Goal: Find specific page/section: Find specific page/section

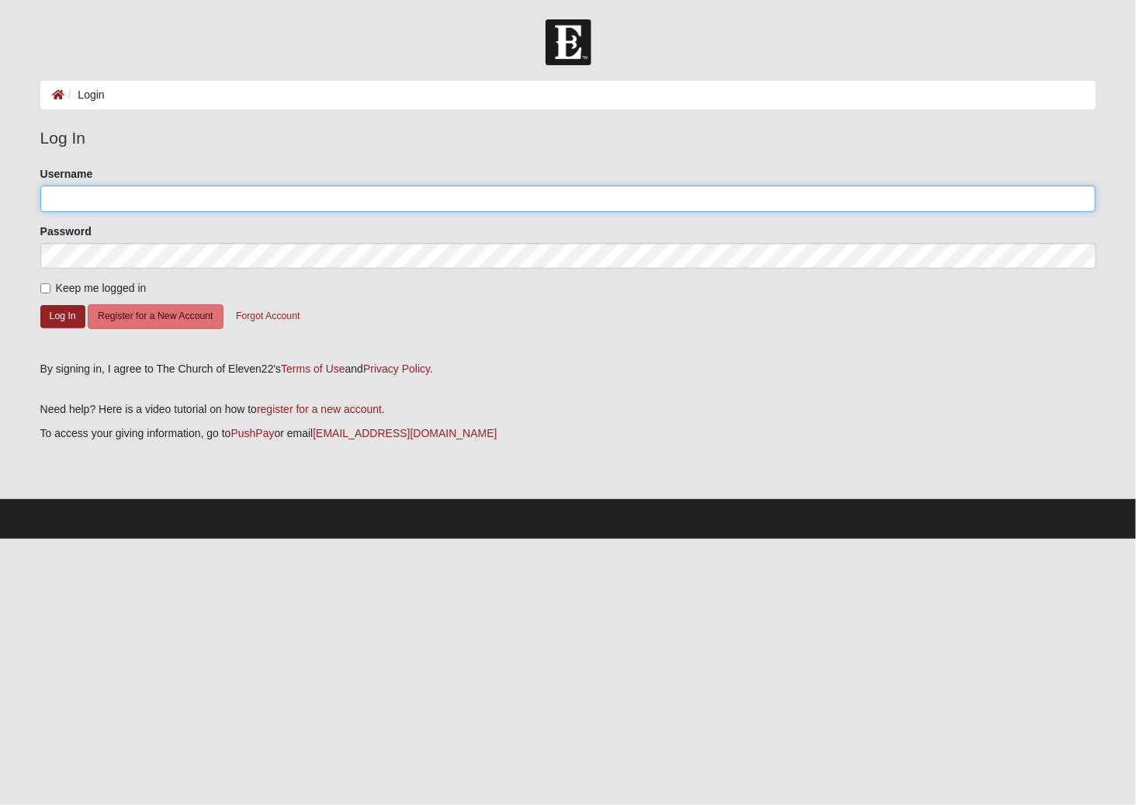
type input "gldarter"
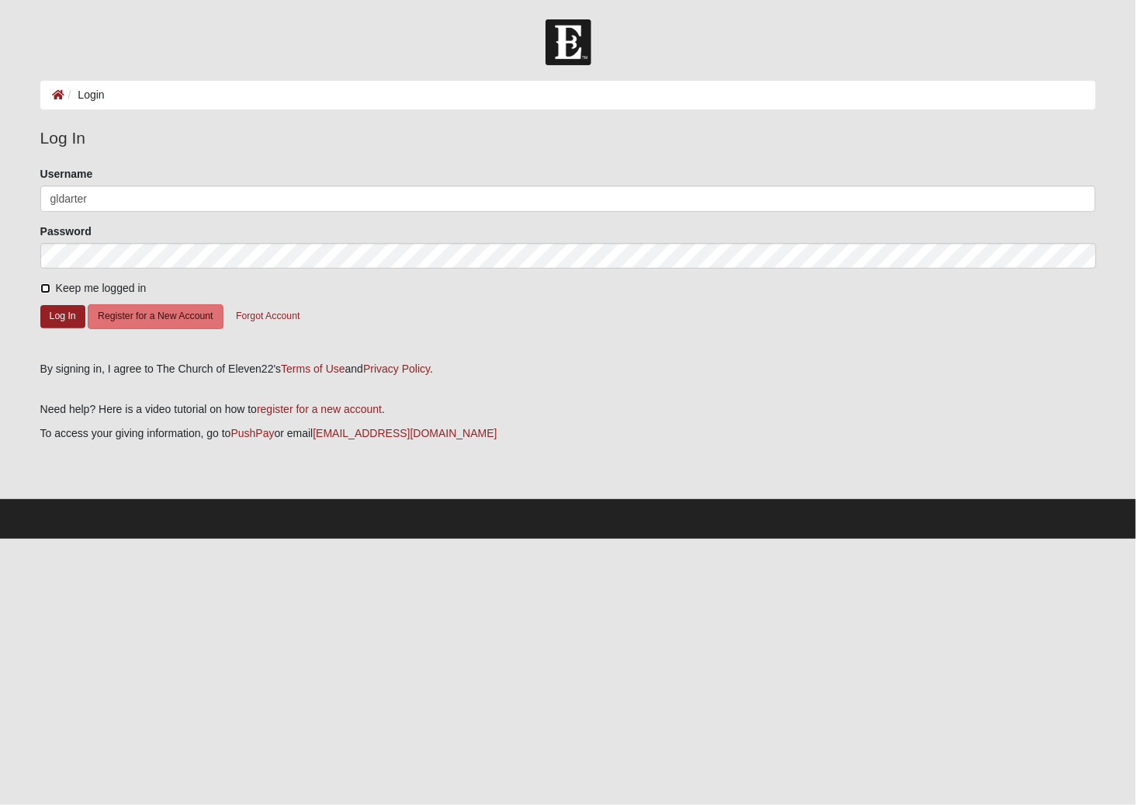
click at [45, 283] on input "Keep me logged in" at bounding box center [45, 288] width 10 height 10
checkbox input "true"
click at [55, 314] on button "Log In" at bounding box center [62, 316] width 45 height 23
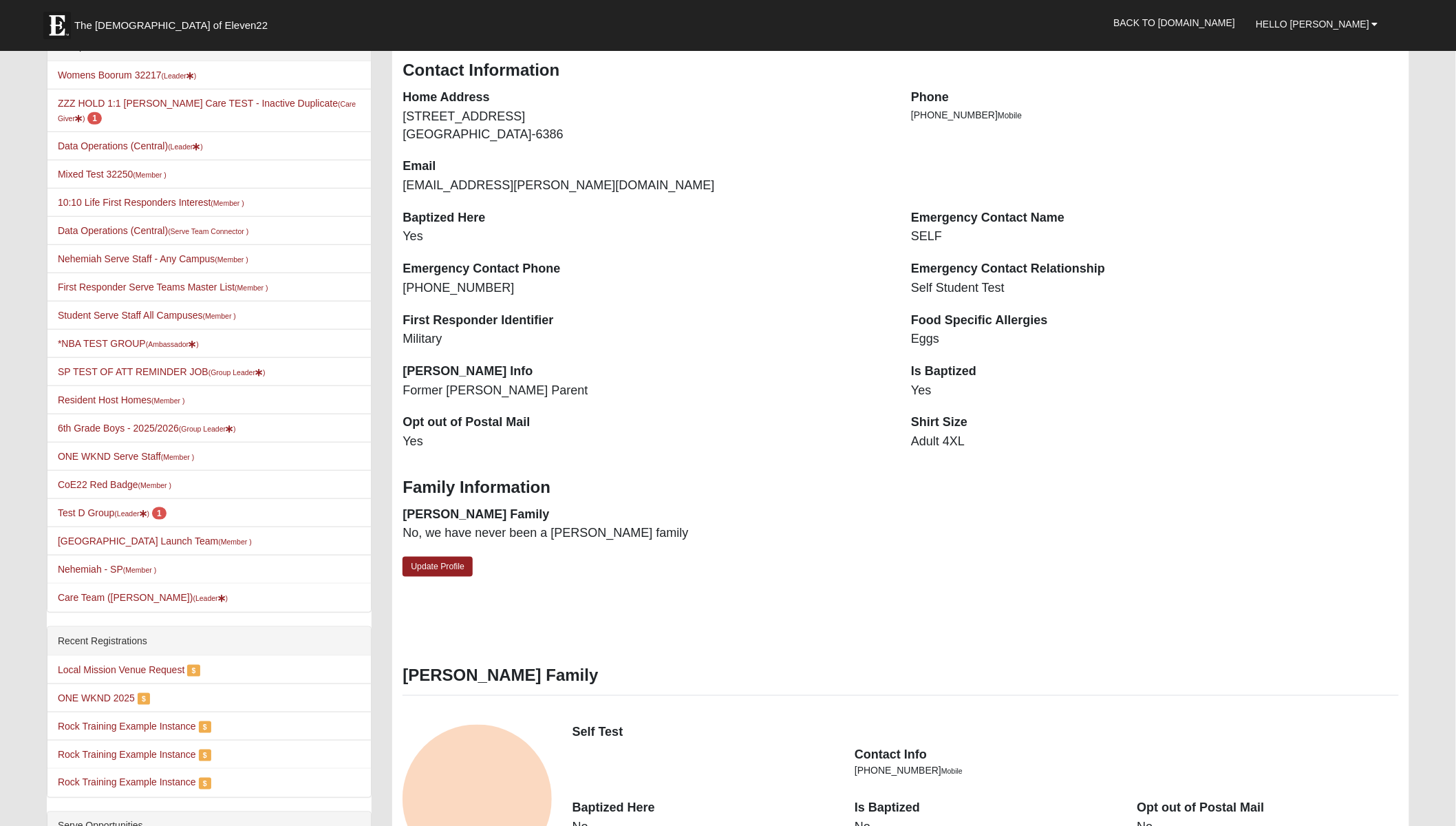
scroll to position [338, 0]
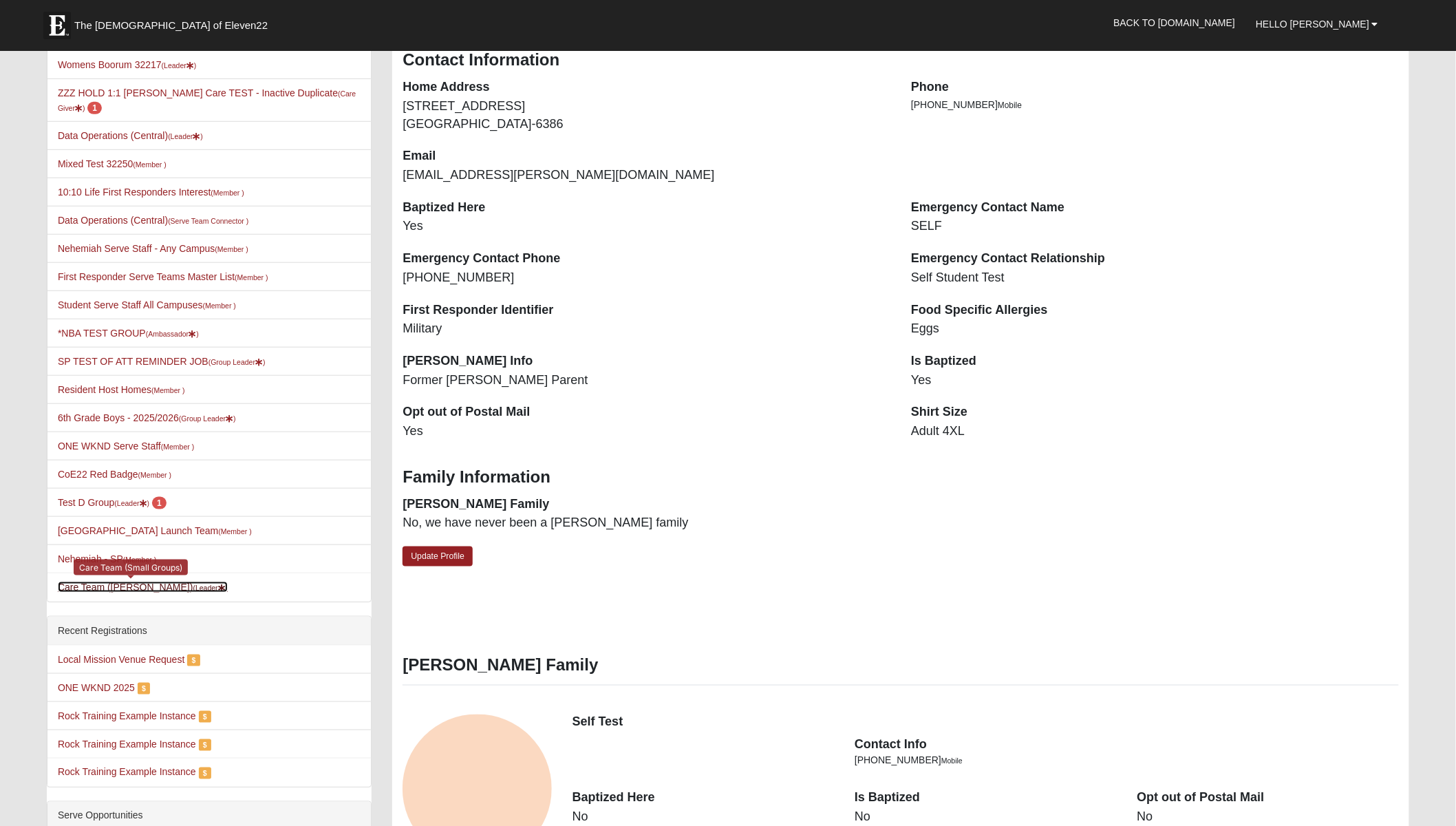
click at [99, 582] on link "Care Team (Paul Zoyes) (Leader )" at bounding box center [143, 587] width 170 height 11
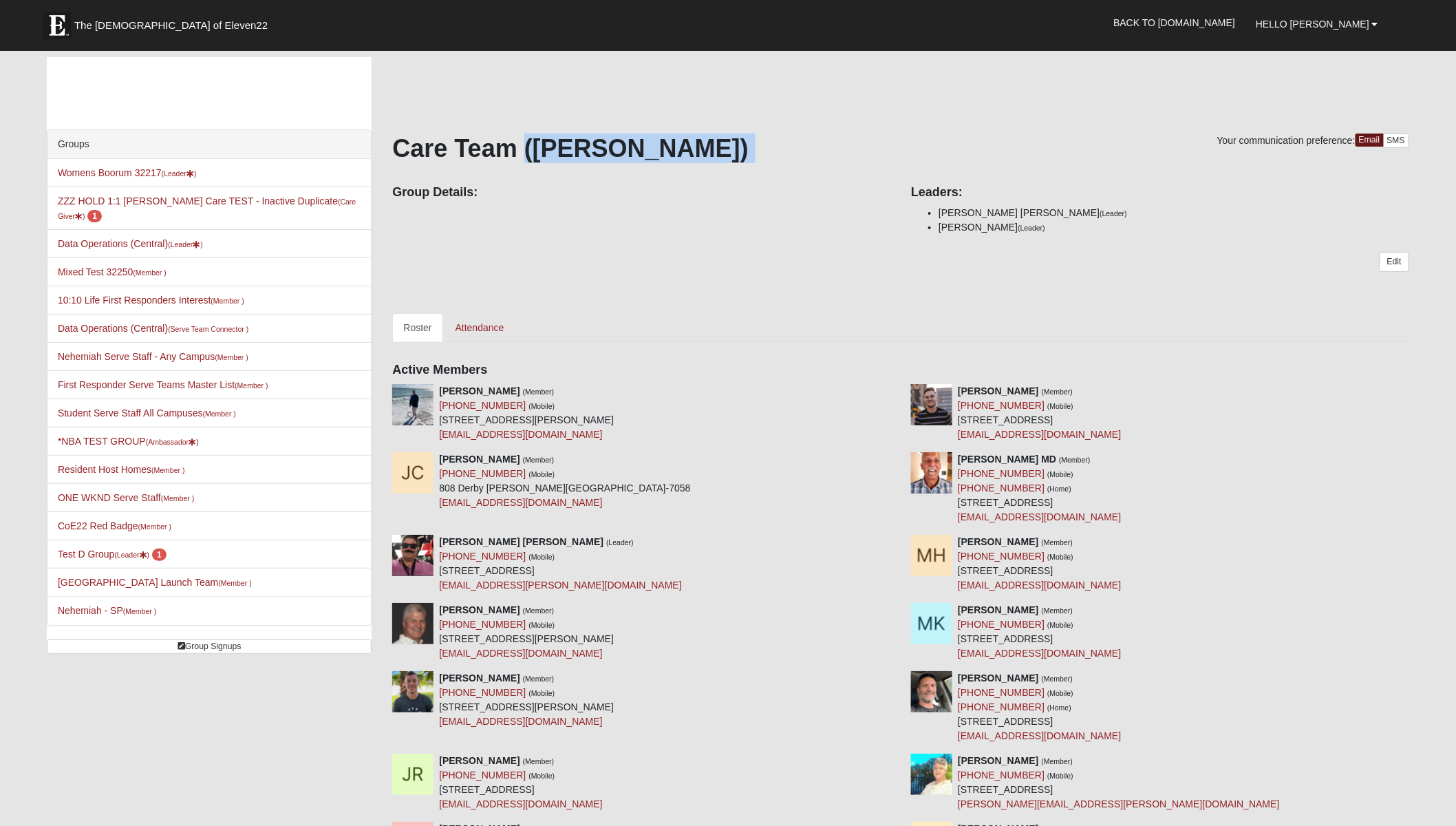
drag, startPoint x: 527, startPoint y: 149, endPoint x: 662, endPoint y: 164, distance: 135.8
click at [662, 164] on div "Your communication preference: Email SMS Care Team (Paul Zoyes) Group Details: …" at bounding box center [900, 561] width 1017 height 854
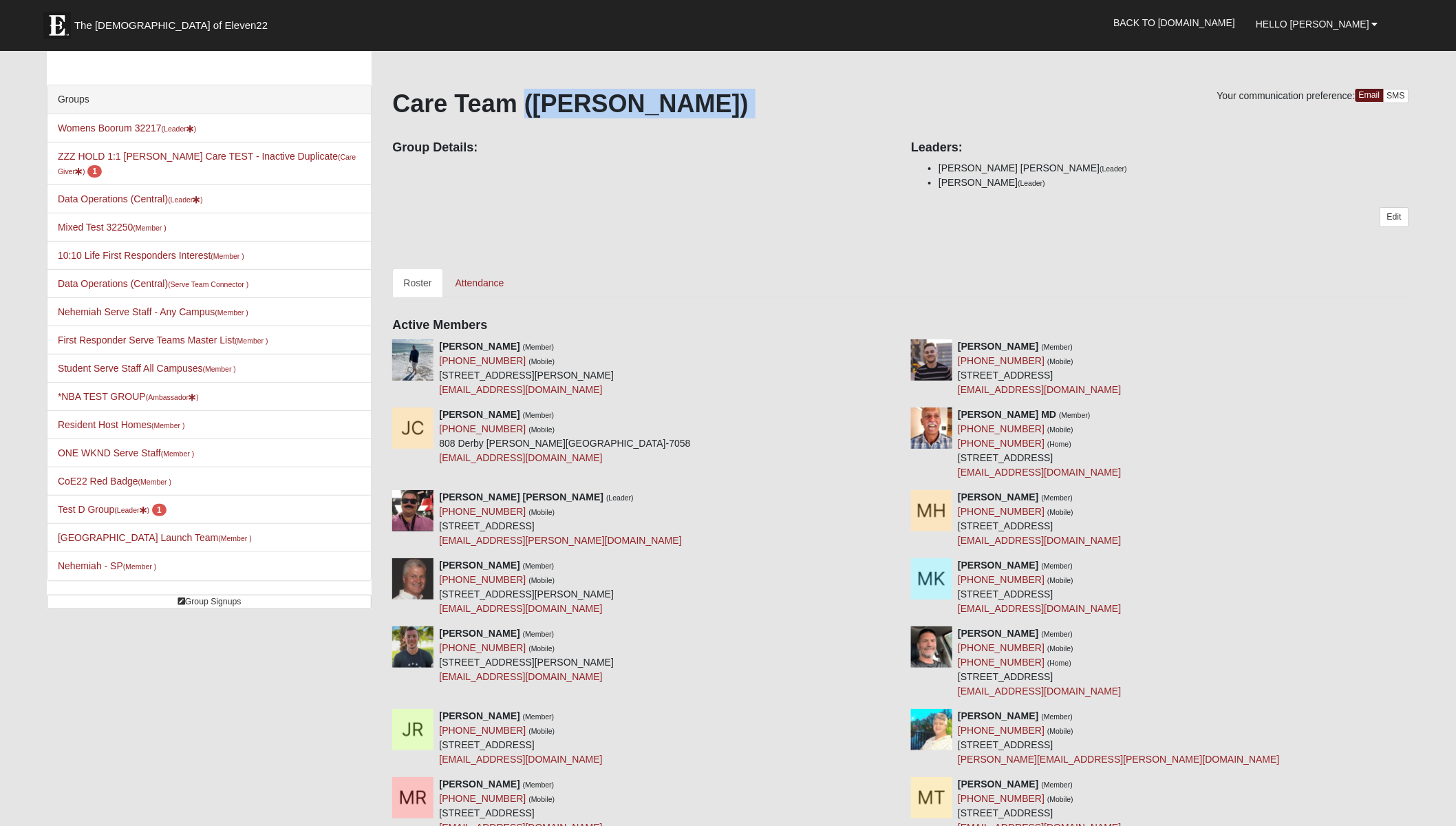
scroll to position [47, 0]
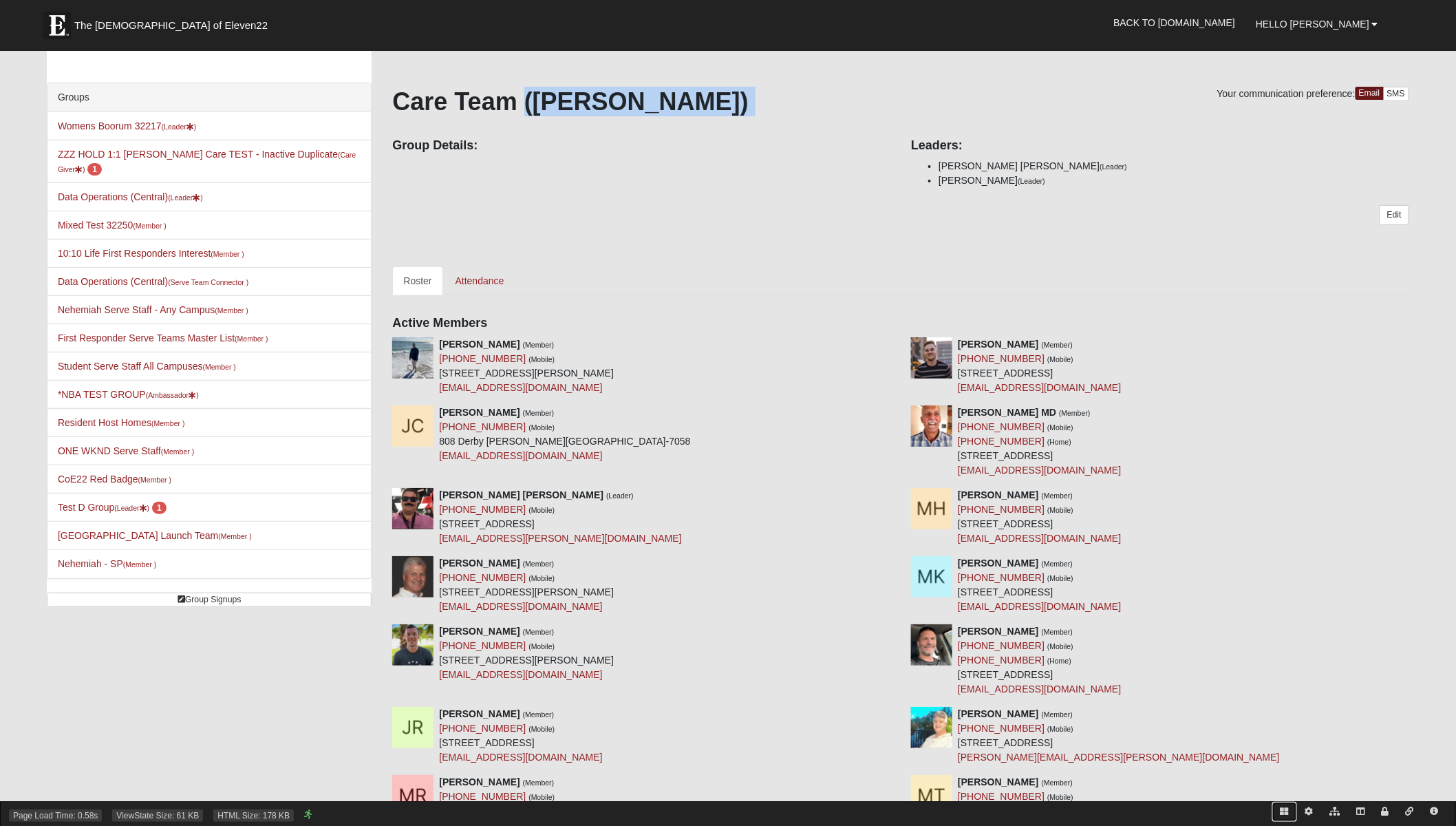
click at [1285, 809] on icon at bounding box center [1284, 811] width 8 height 8
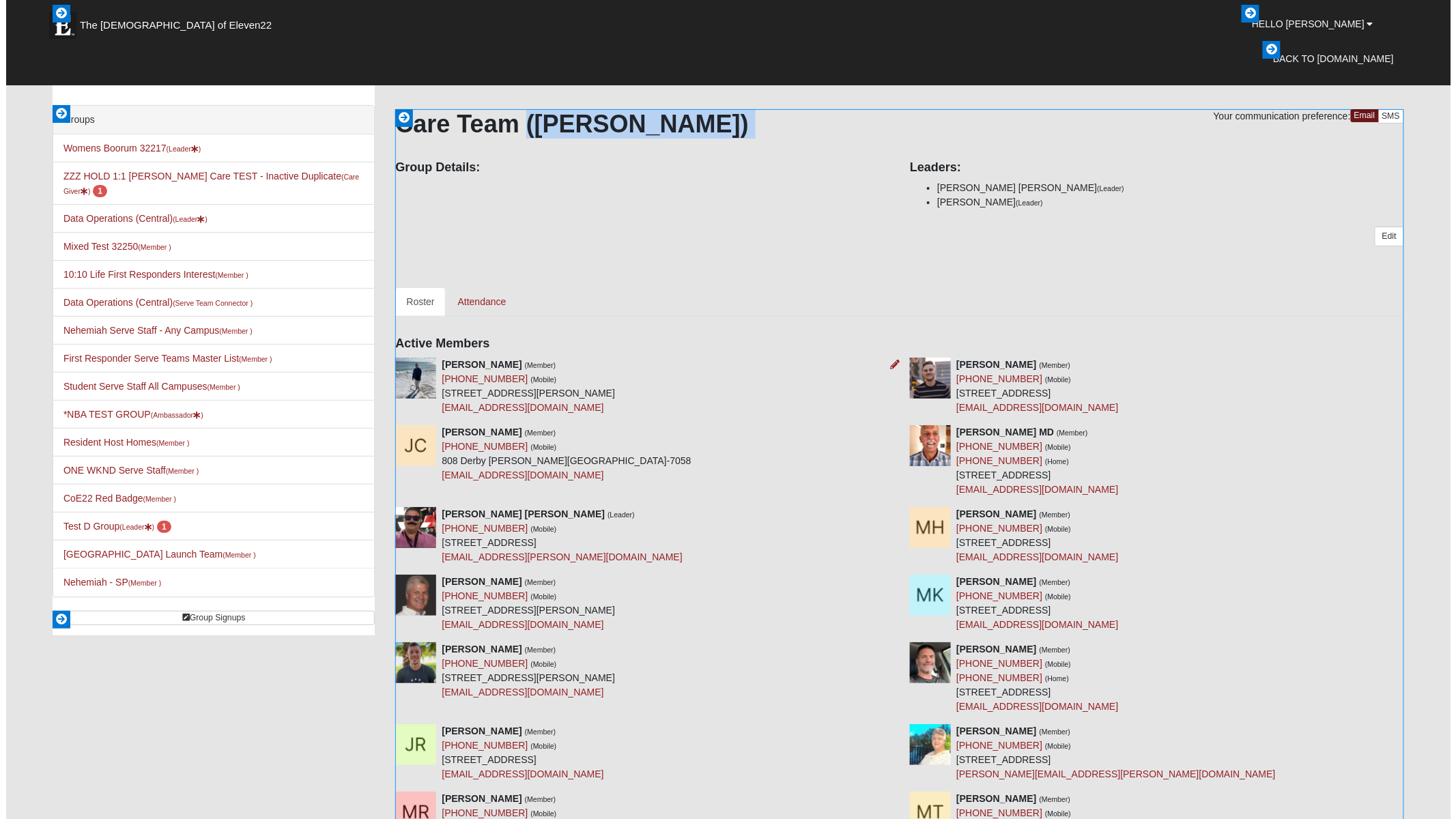
scroll to position [23, 0]
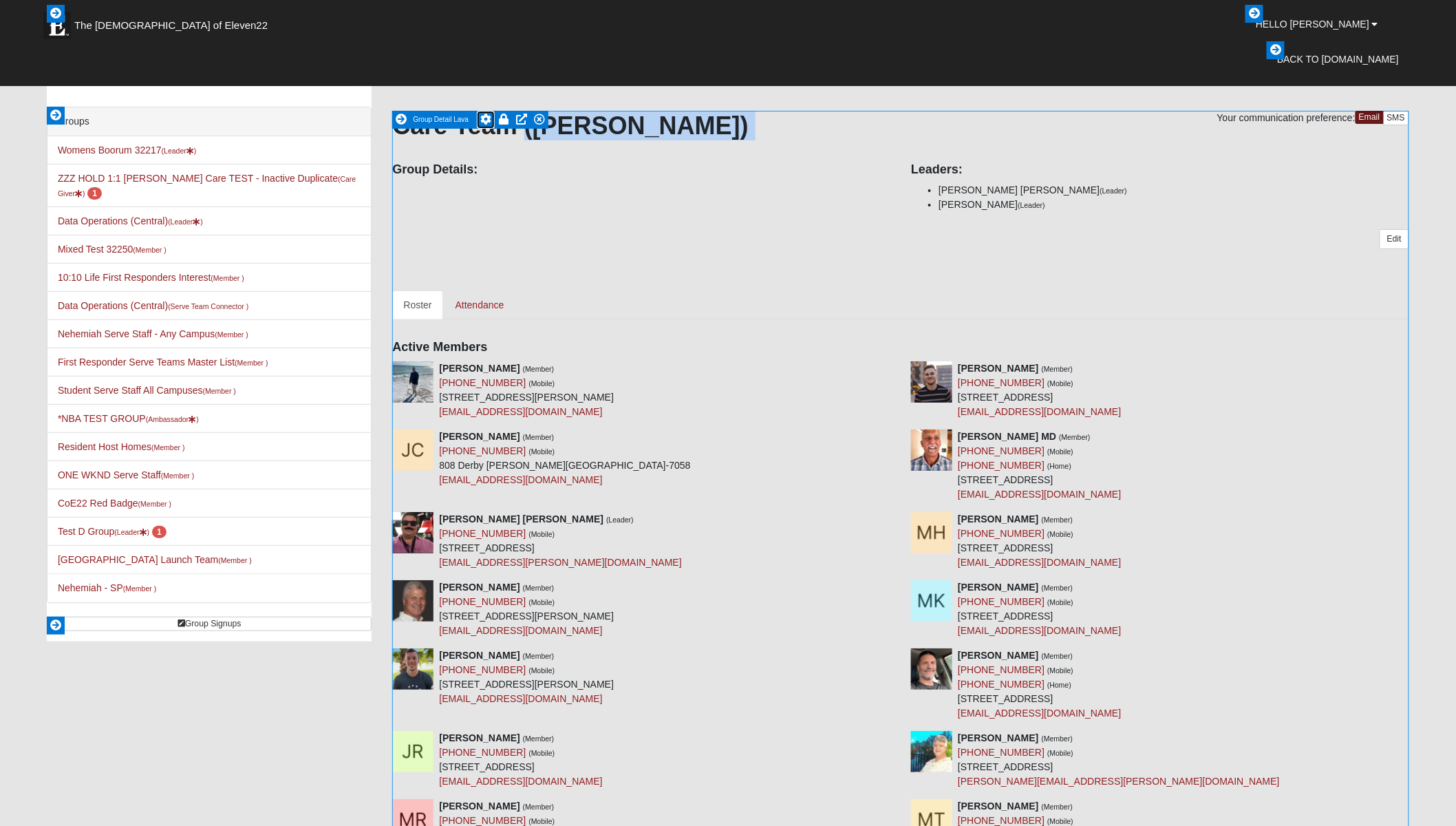
click at [484, 118] on icon at bounding box center [486, 119] width 11 height 11
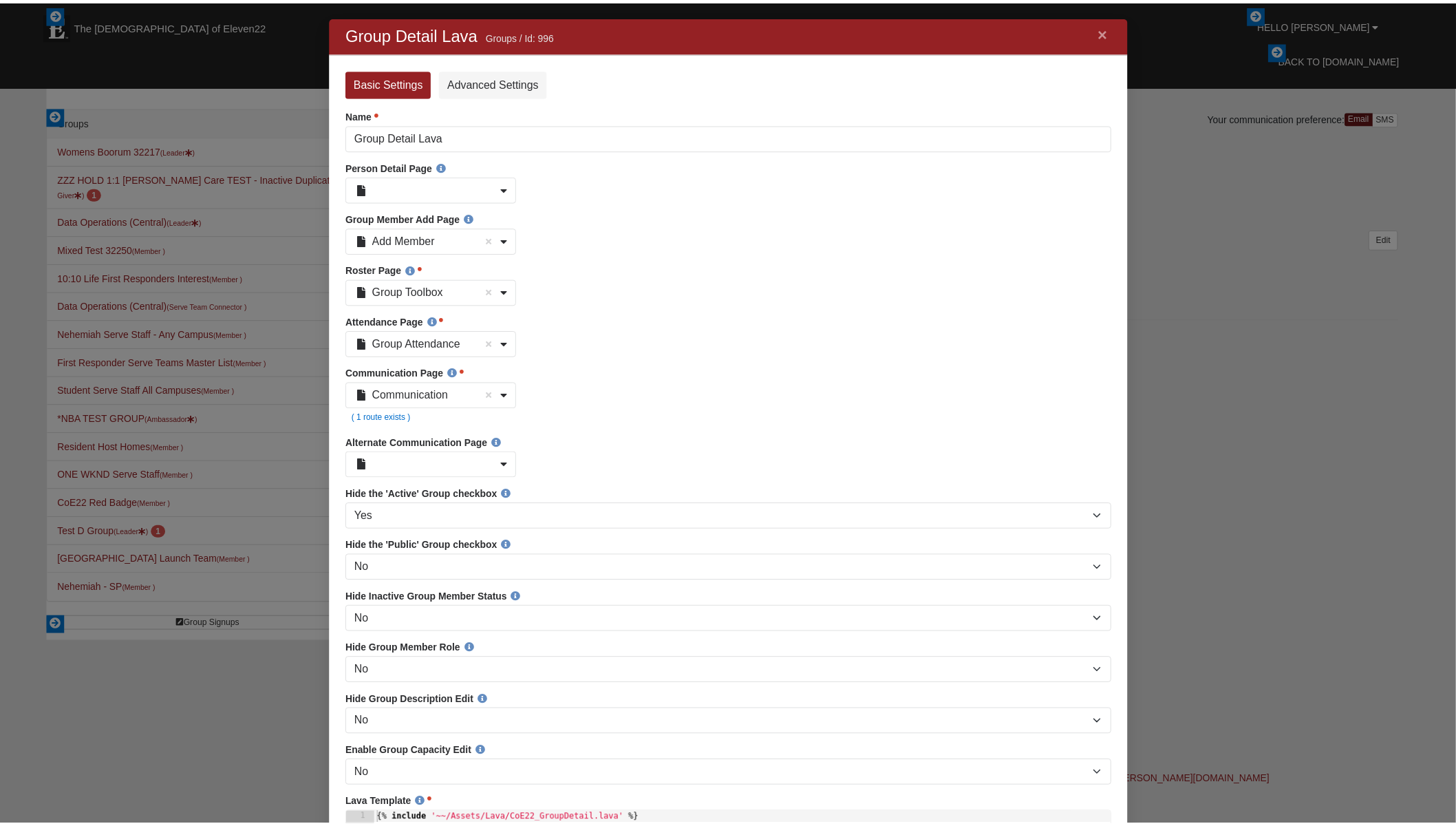
scroll to position [0, 0]
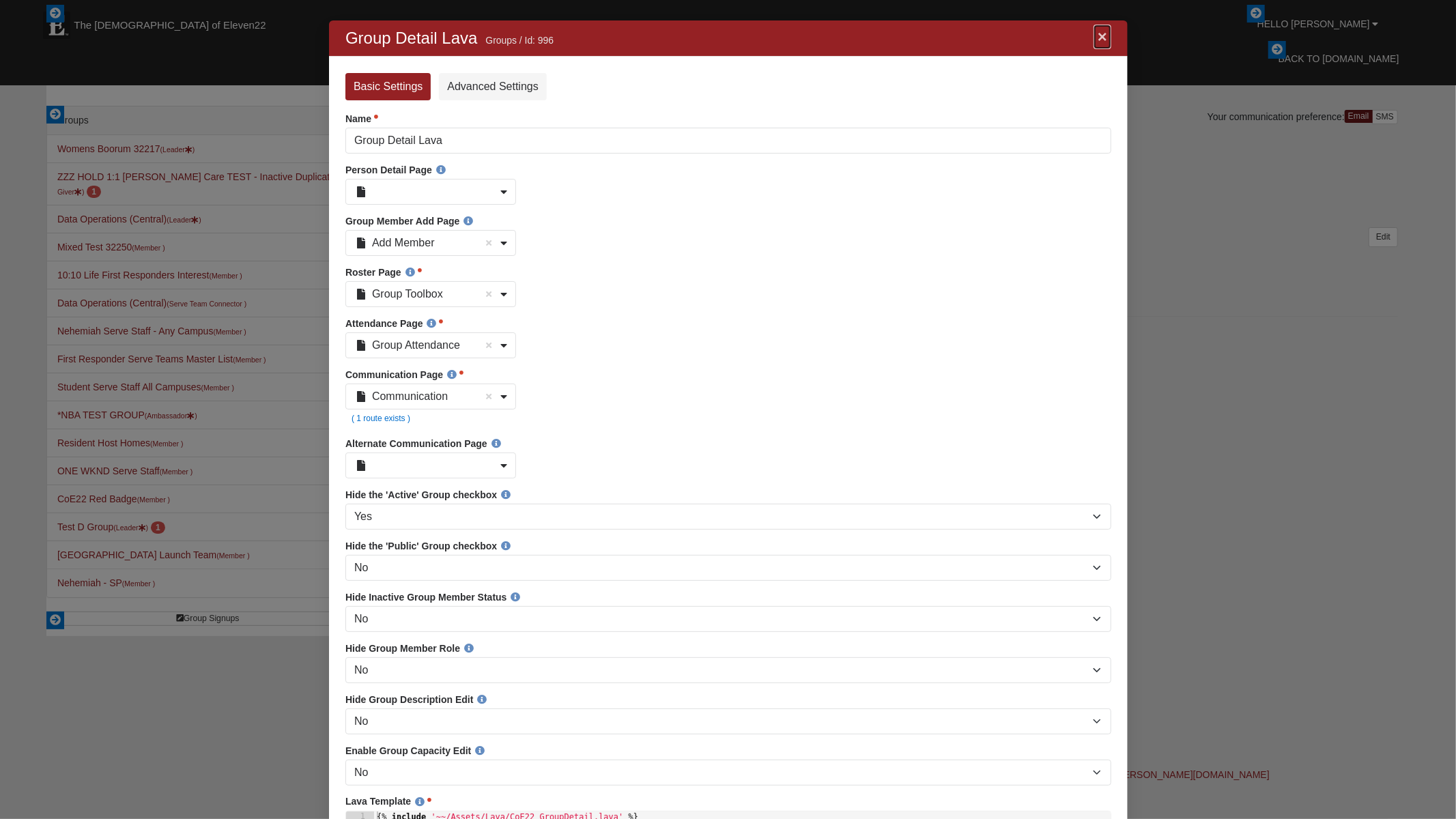
click at [1100, 38] on link "×" at bounding box center [1101, 37] width 18 height 25
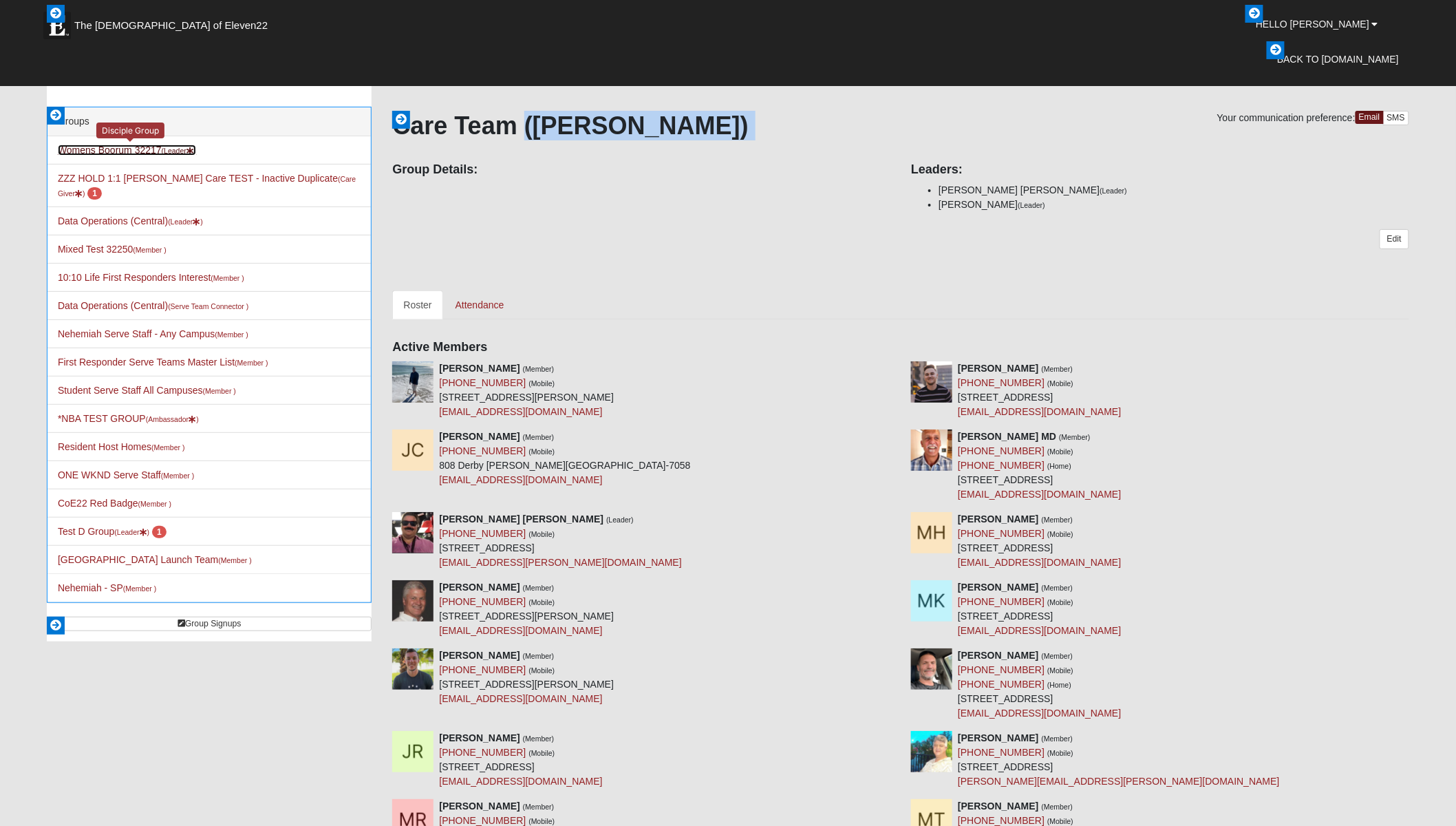
click at [130, 151] on link "Womens Boorum 32217 (Leader )" at bounding box center [127, 150] width 138 height 11
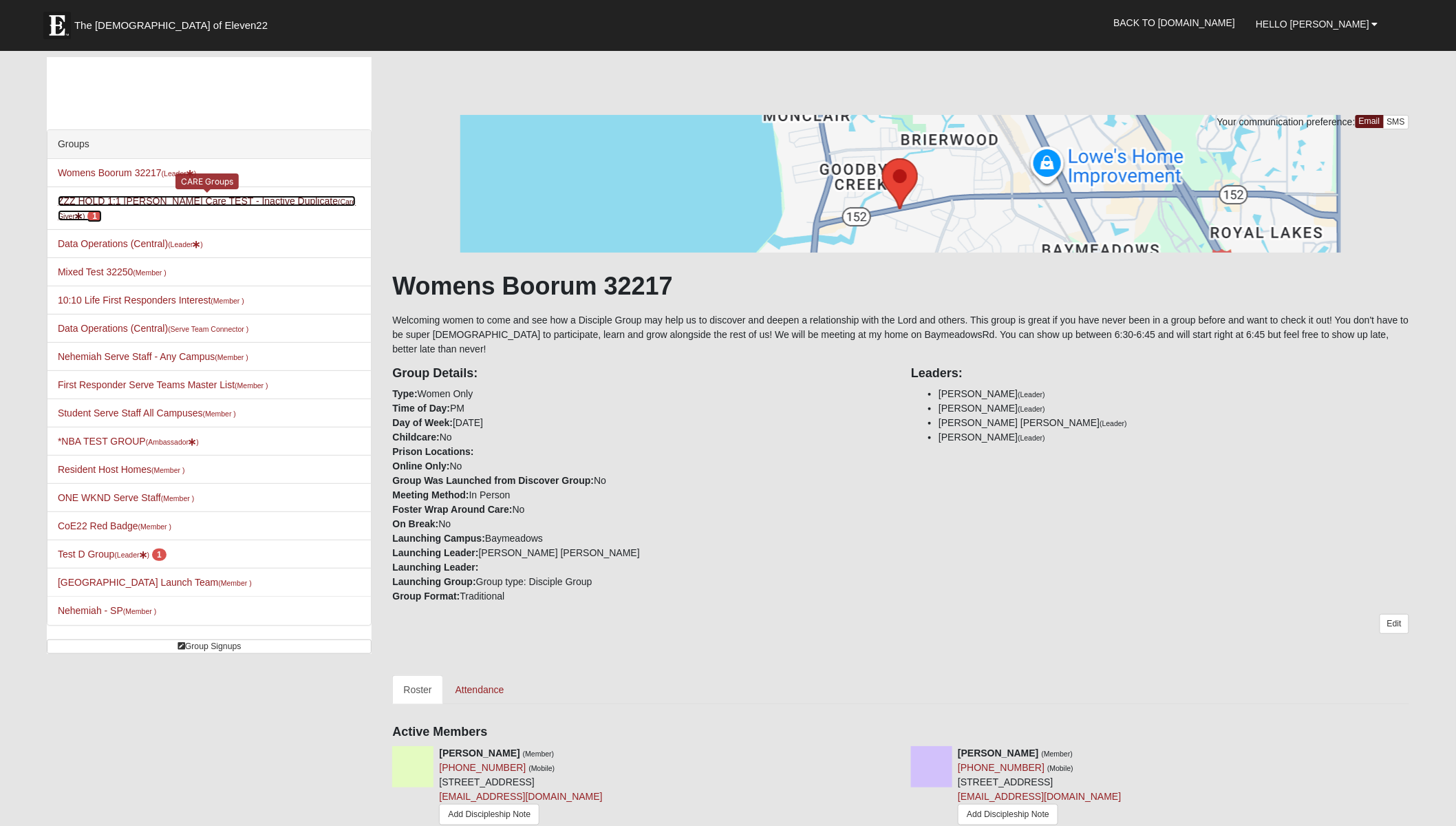
click at [218, 200] on link "ZZZ HOLD 1:1 Darter Care TEST - Inactive Duplicate (Care Giver ) 1" at bounding box center [207, 208] width 298 height 26
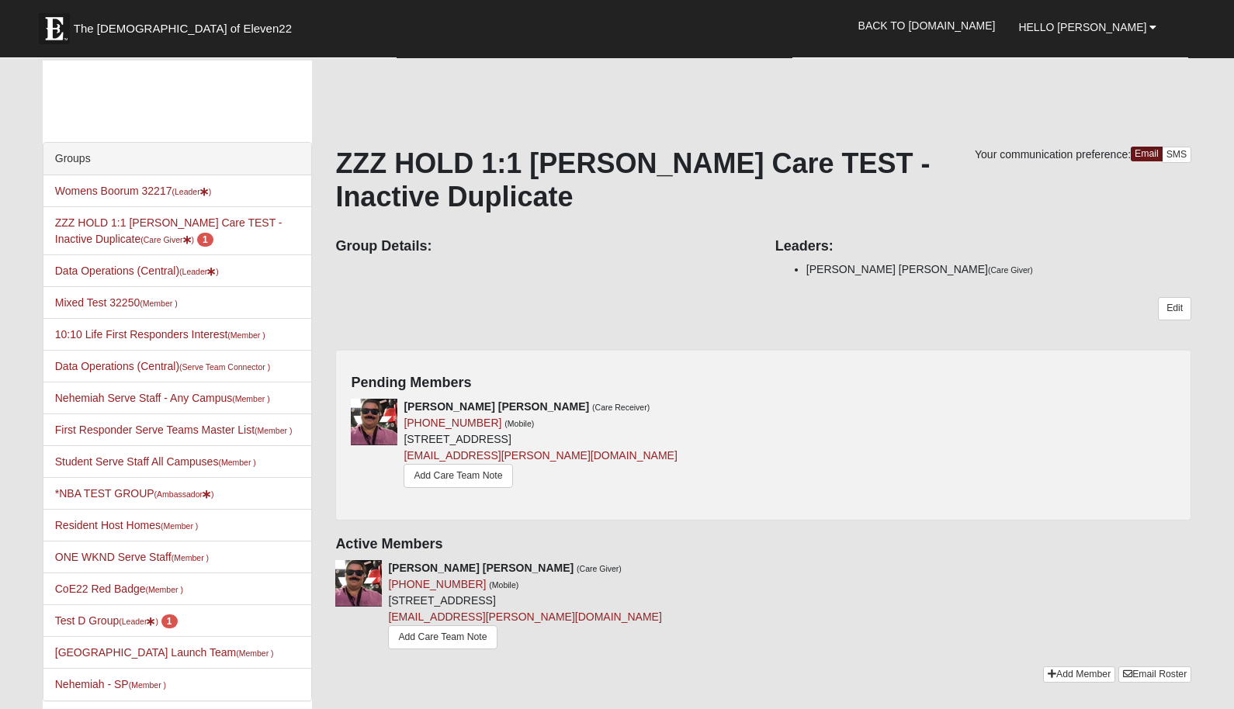
scroll to position [6, 0]
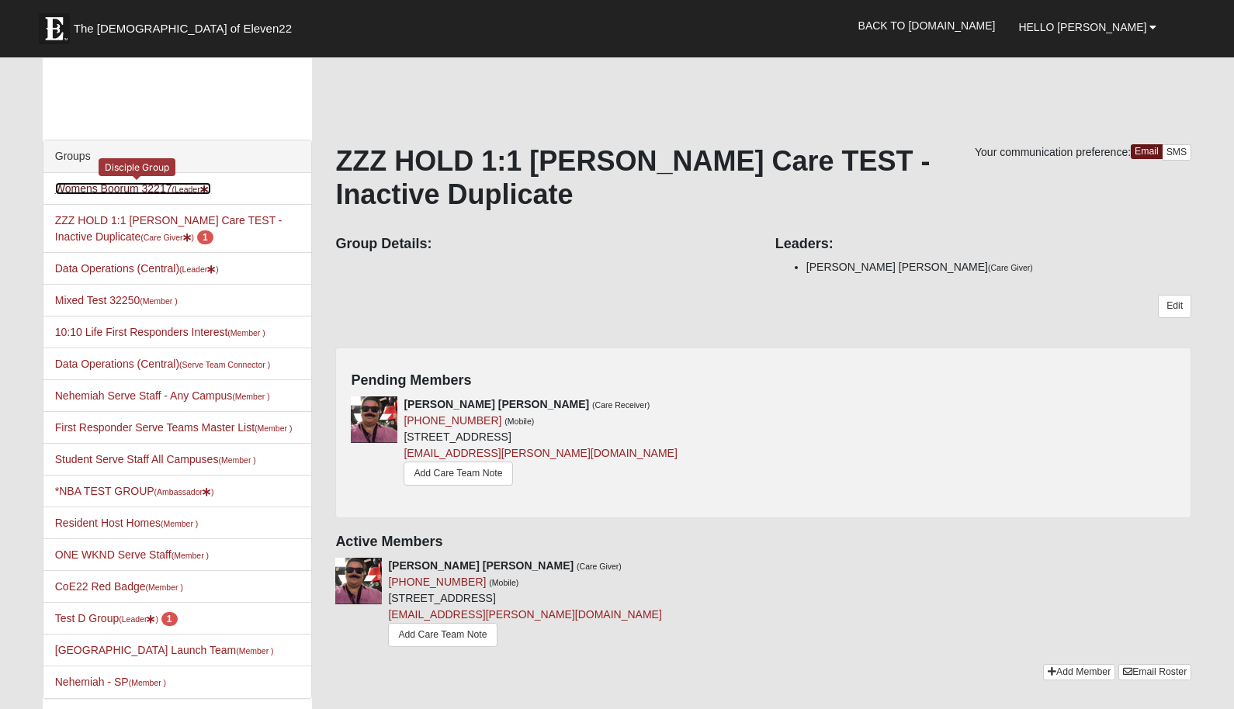
click at [119, 187] on link "Womens Boorum 32217 (Leader )" at bounding box center [133, 188] width 156 height 12
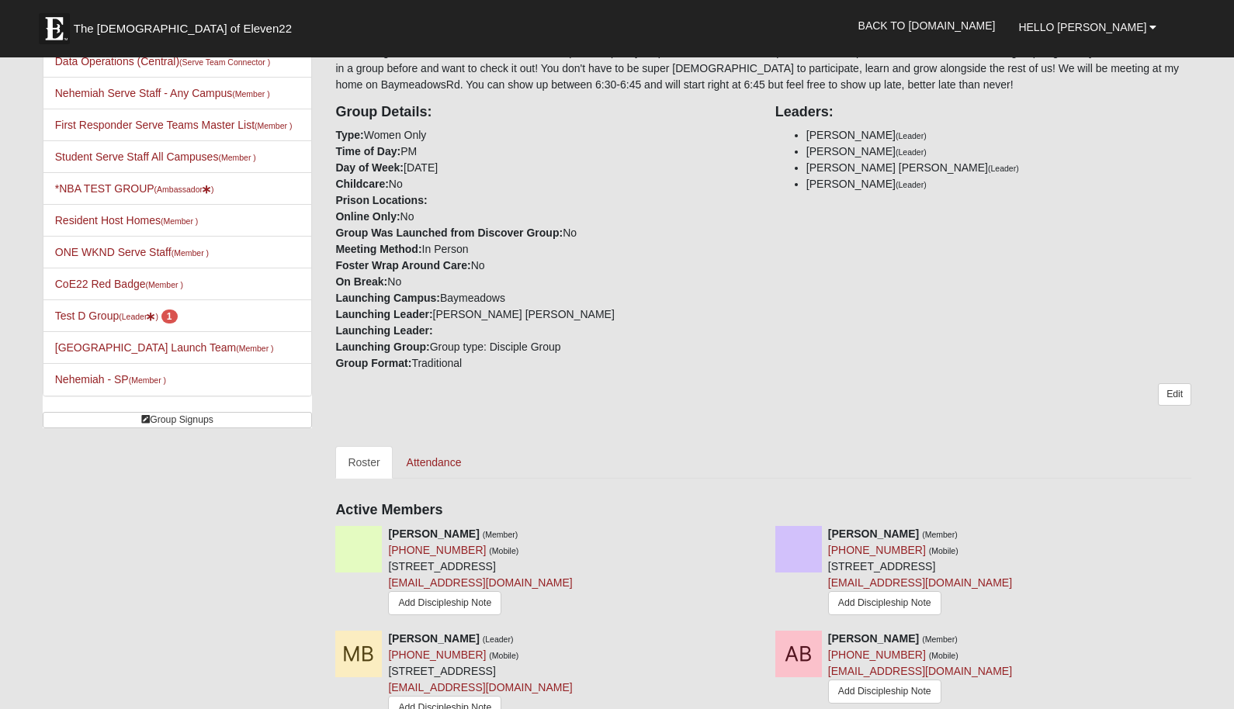
scroll to position [279, 0]
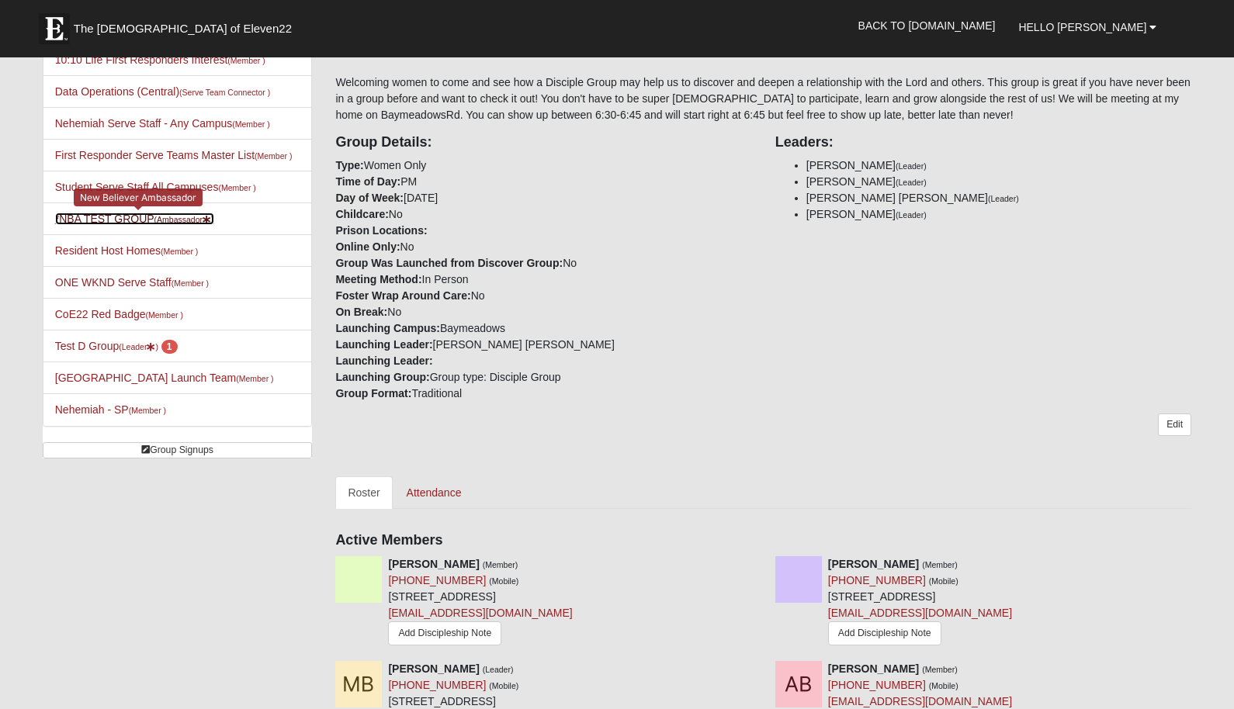
click at [95, 216] on link "*NBA TEST GROUP (Ambassador )" at bounding box center [134, 219] width 159 height 12
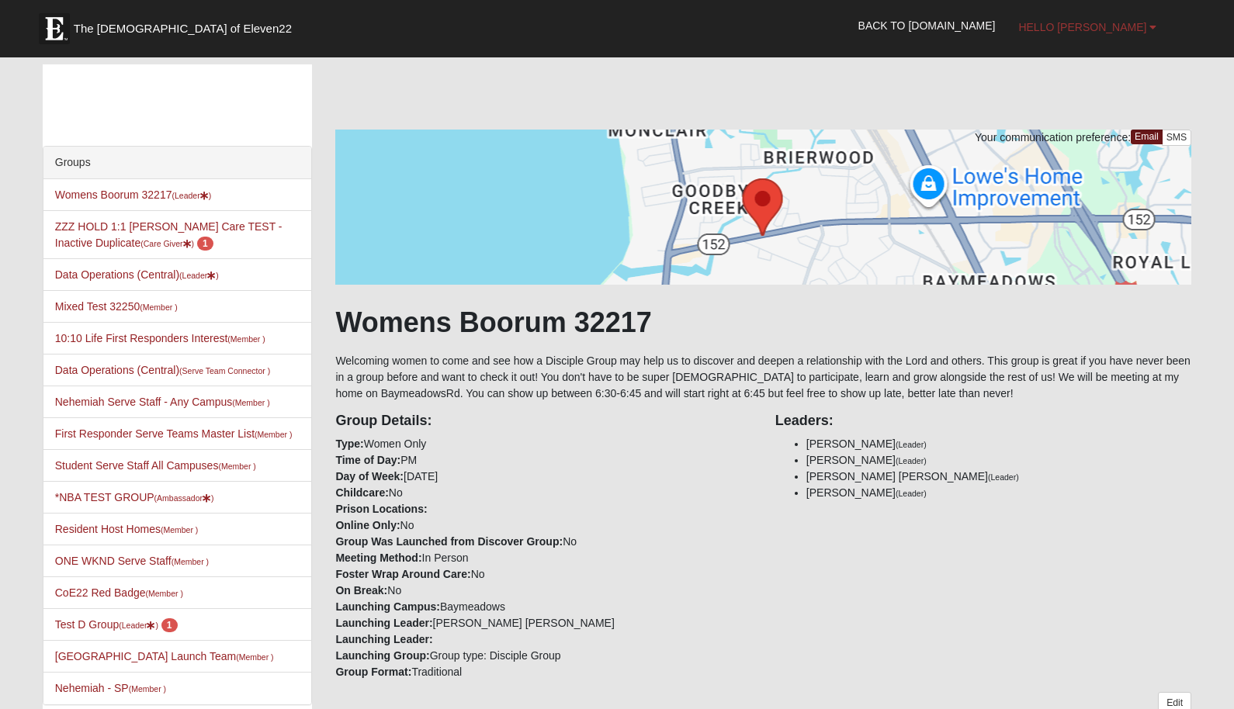
click at [1117, 31] on span "Hello [PERSON_NAME]" at bounding box center [1082, 27] width 128 height 12
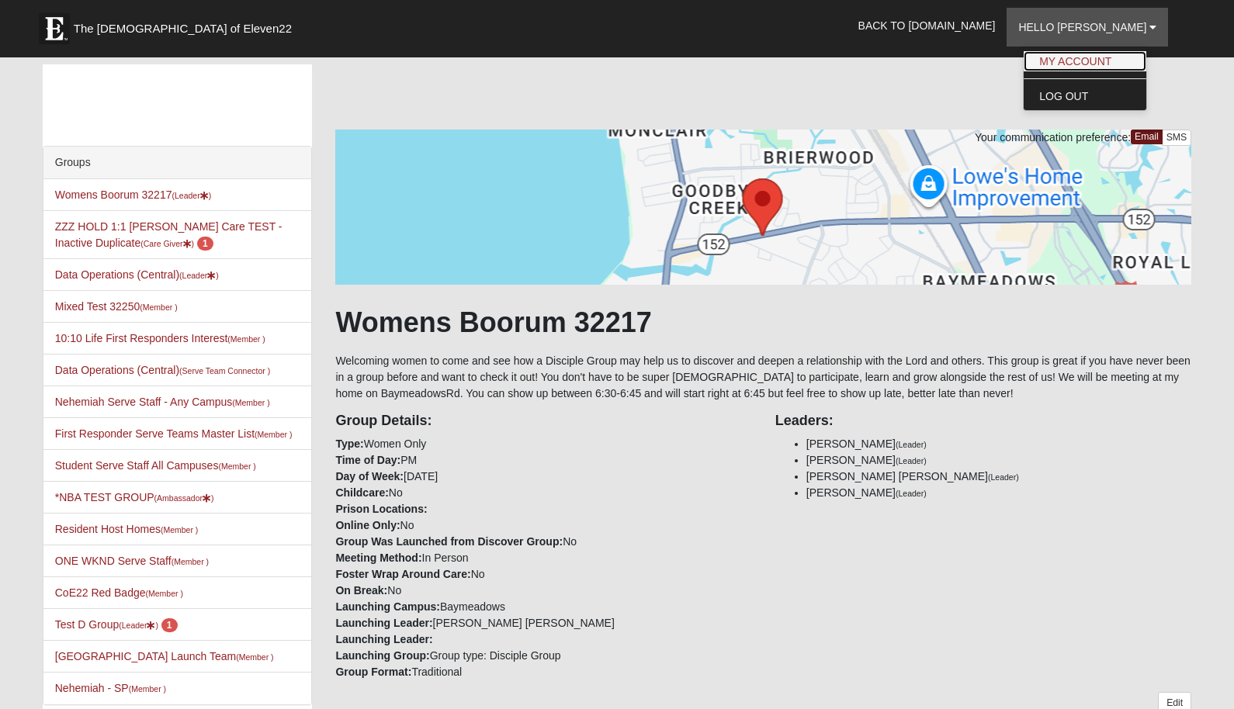
click at [1100, 57] on link "My Account" at bounding box center [1084, 61] width 123 height 20
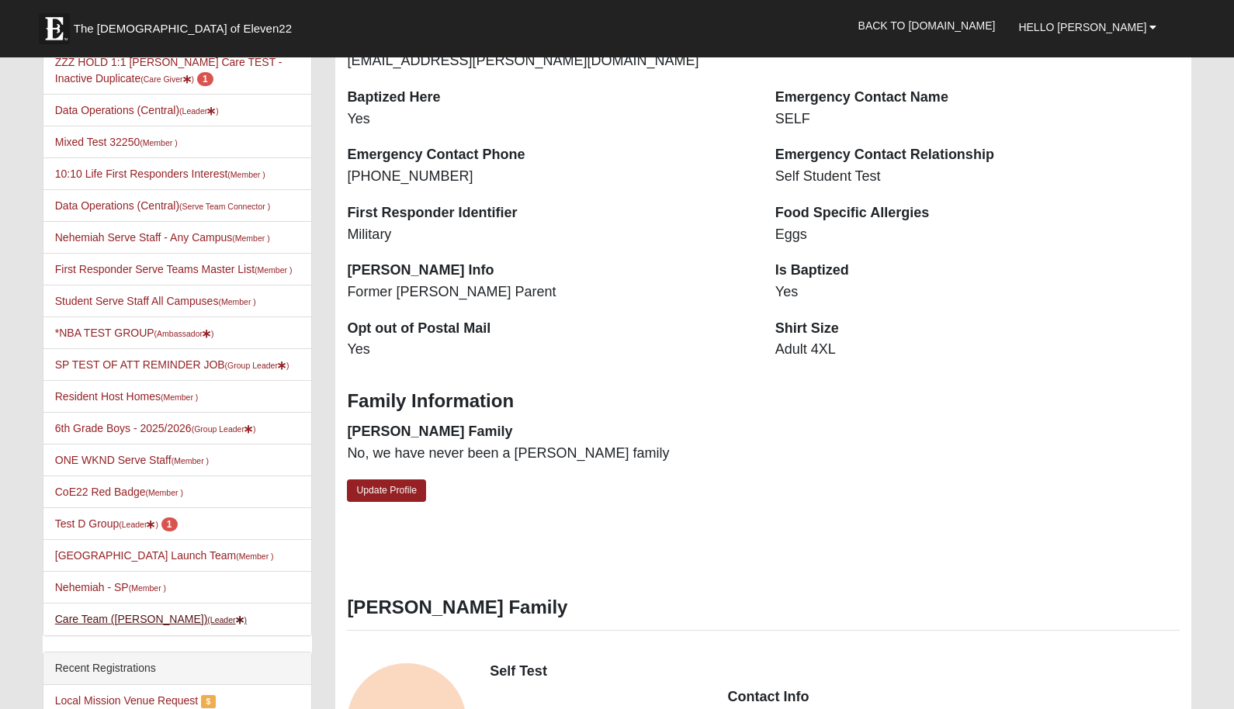
scroll to position [489, 0]
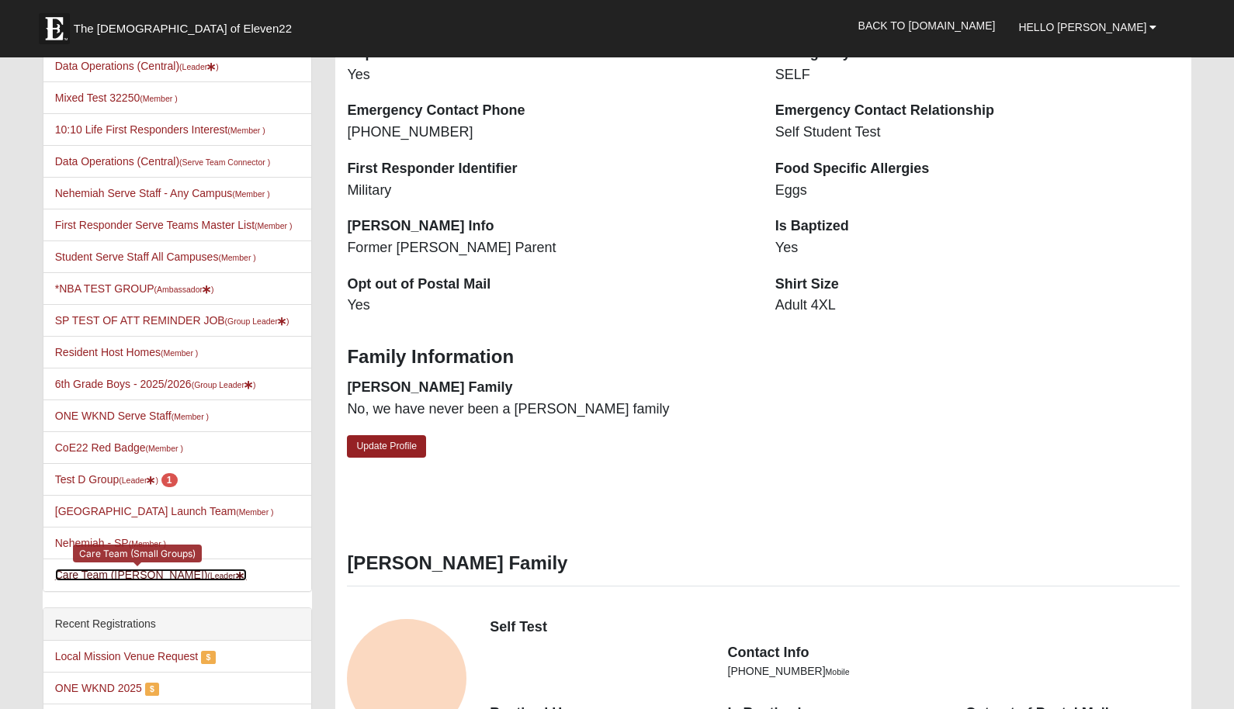
click at [148, 569] on link "Care Team (Paul Zoyes) (Leader )" at bounding box center [151, 575] width 192 height 12
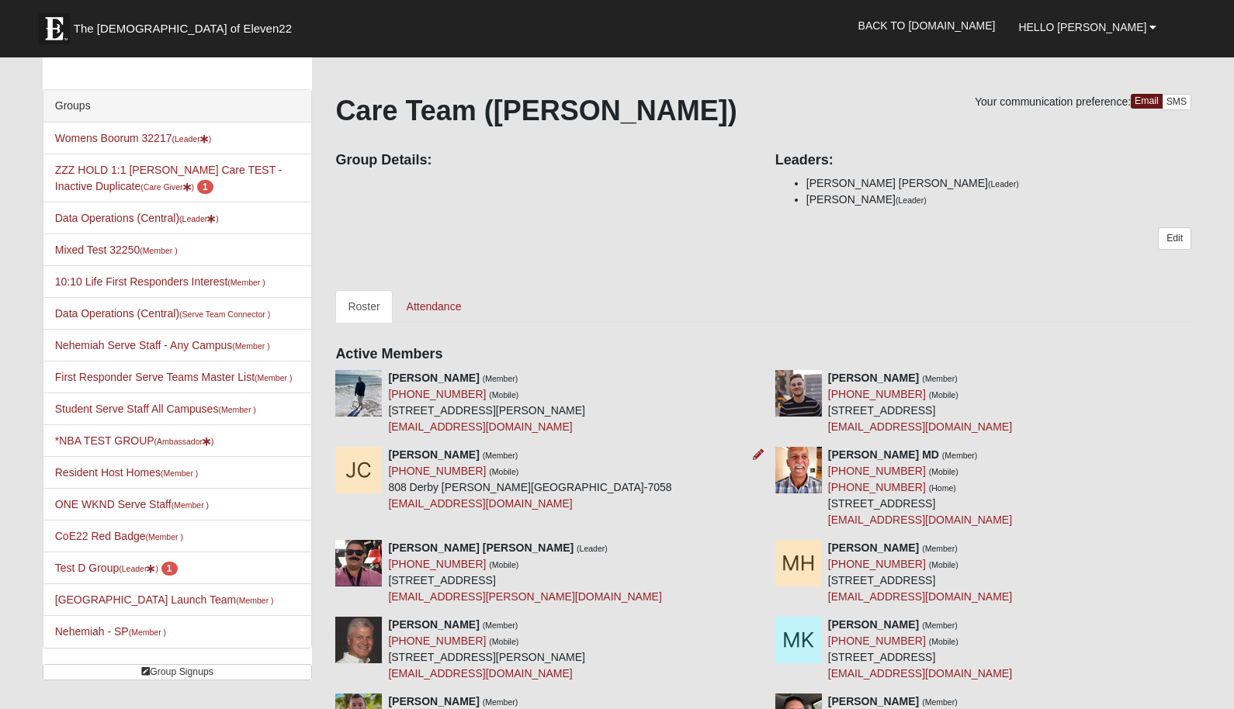
scroll to position [5, 0]
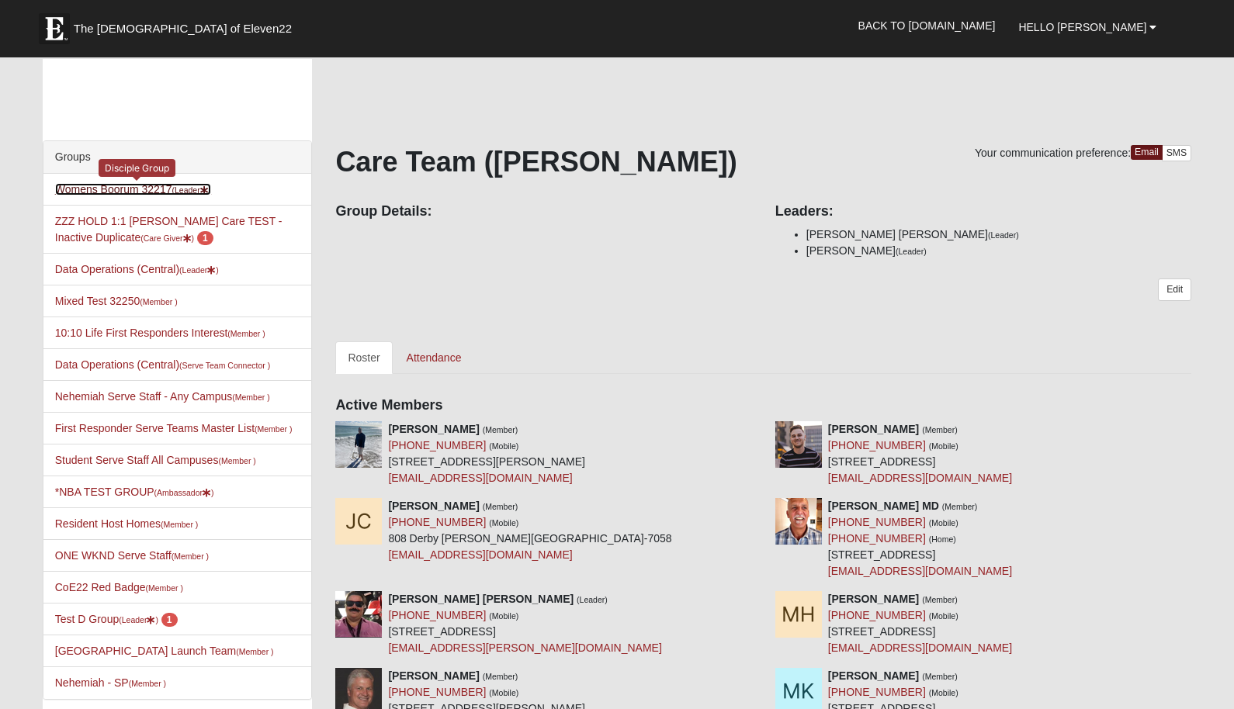
click at [130, 187] on link "Womens Boorum 32217 (Leader )" at bounding box center [133, 189] width 156 height 12
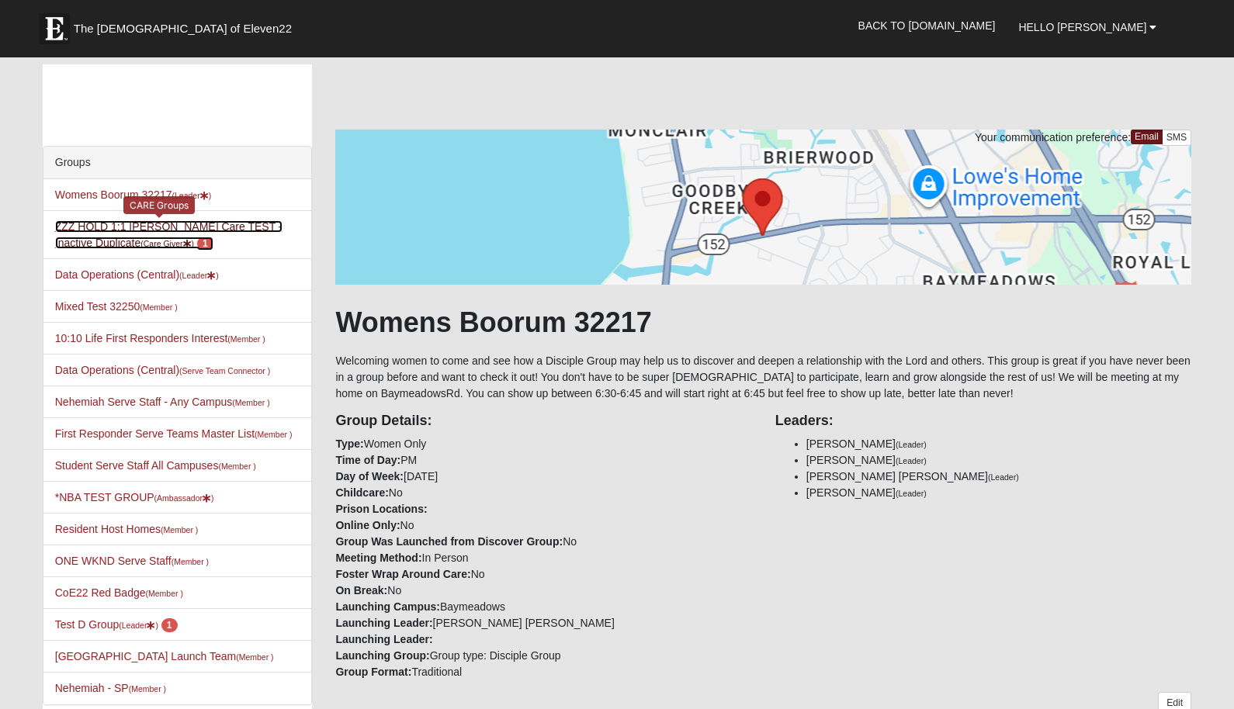
click at [99, 225] on link "ZZZ HOLD 1:1 [PERSON_NAME] Care TEST - Inactive Duplicate (Care Giver ) 1" at bounding box center [168, 234] width 227 height 29
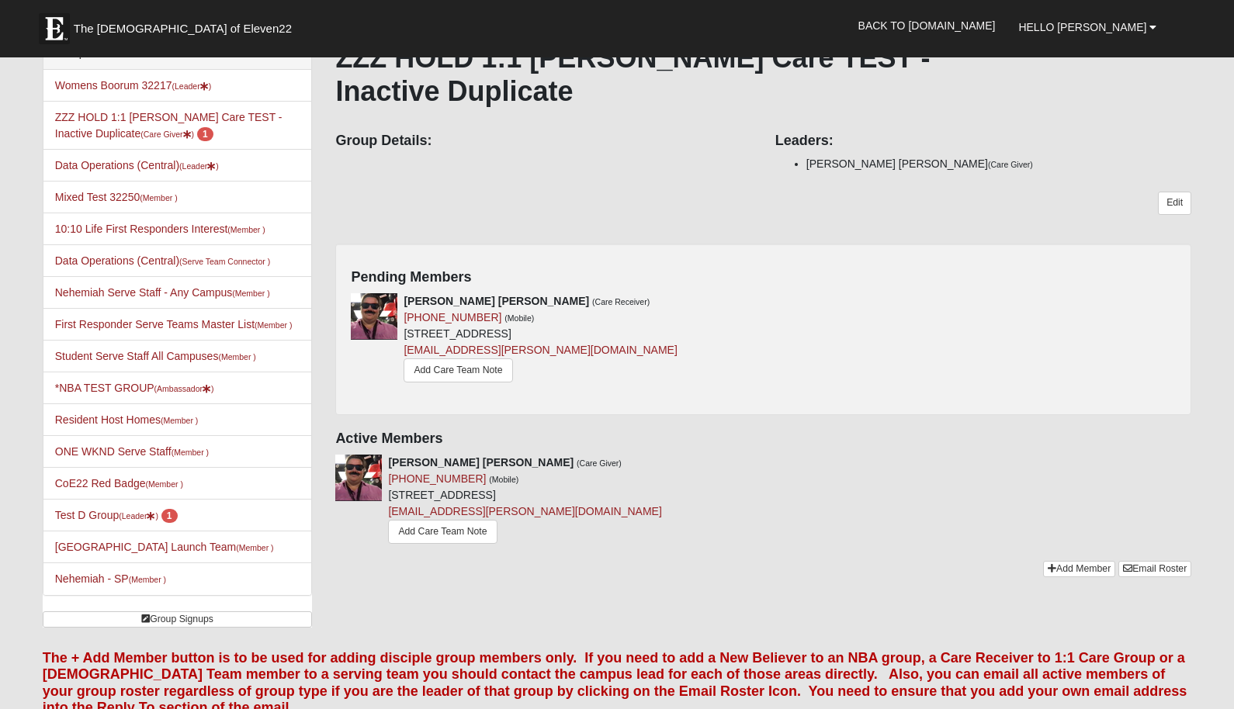
scroll to position [109, 0]
click at [114, 382] on link "*NBA TEST GROUP (Ambassador )" at bounding box center [134, 388] width 159 height 12
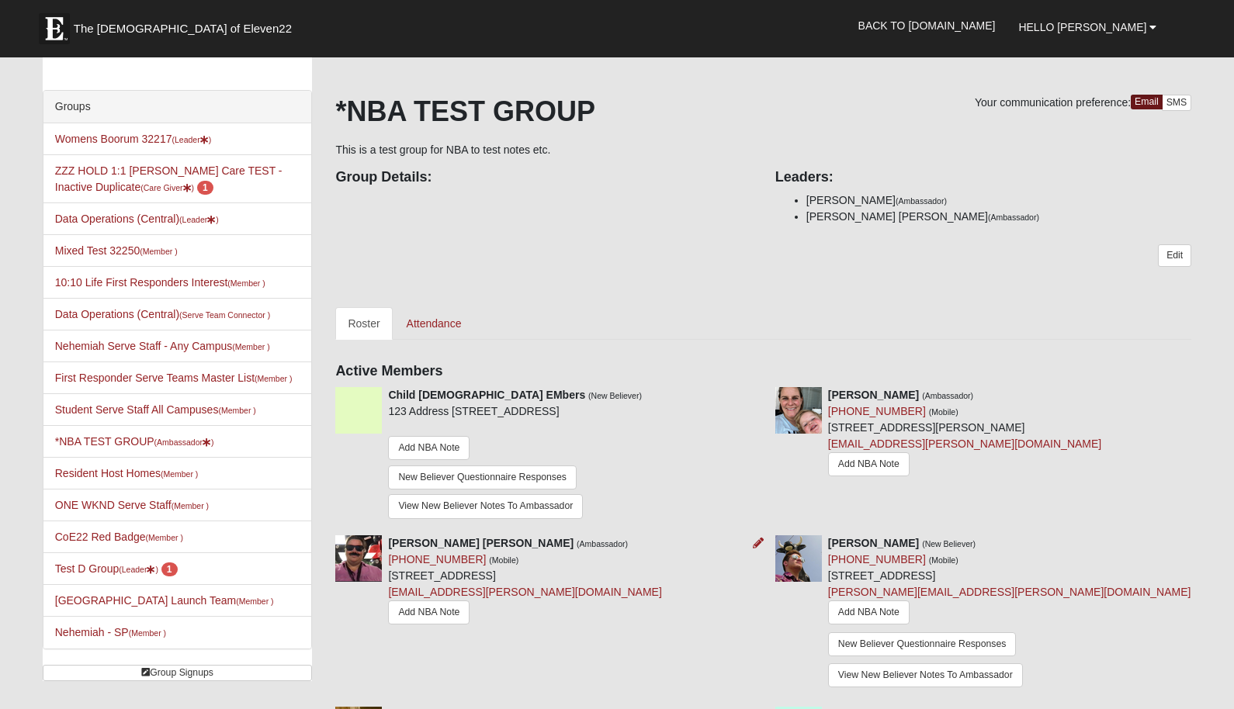
scroll to position [55, 0]
